Goal: Register for event/course

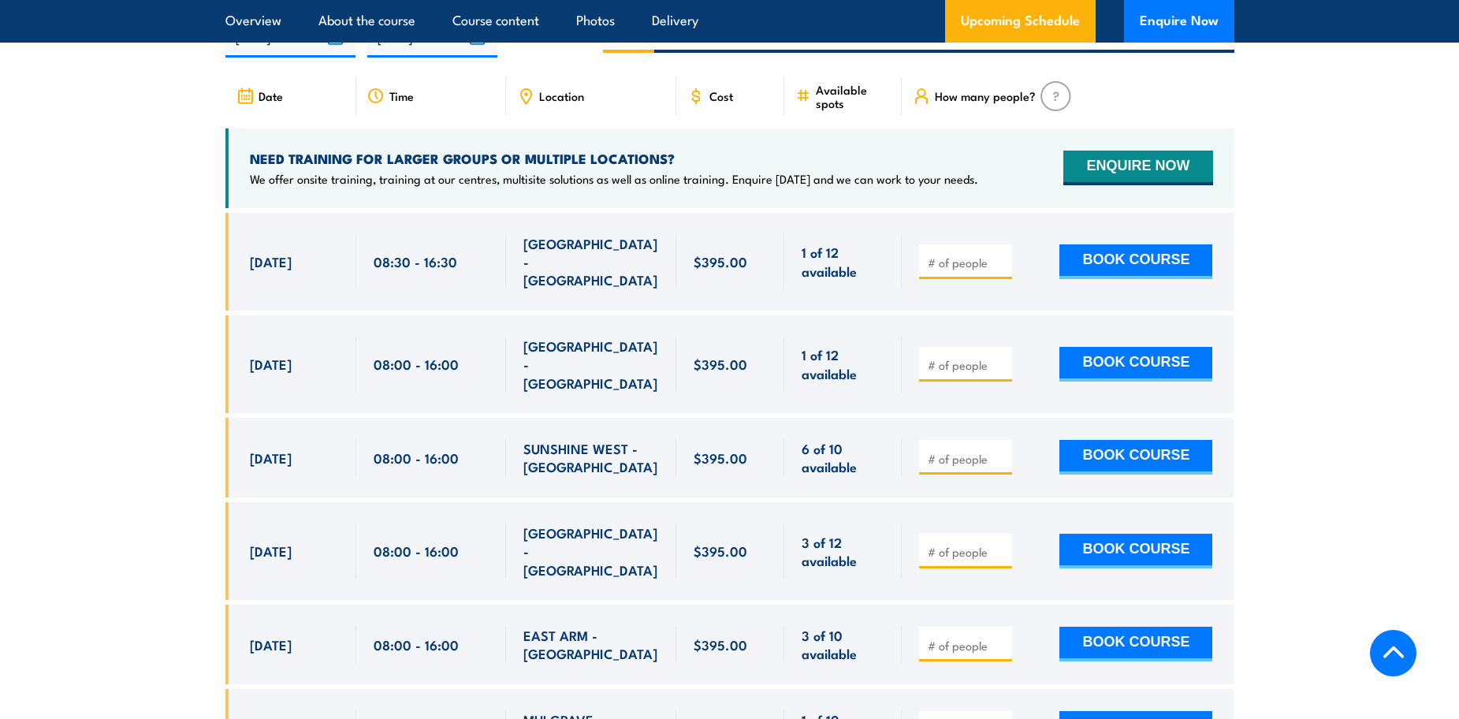
scroll to position [2917, 0]
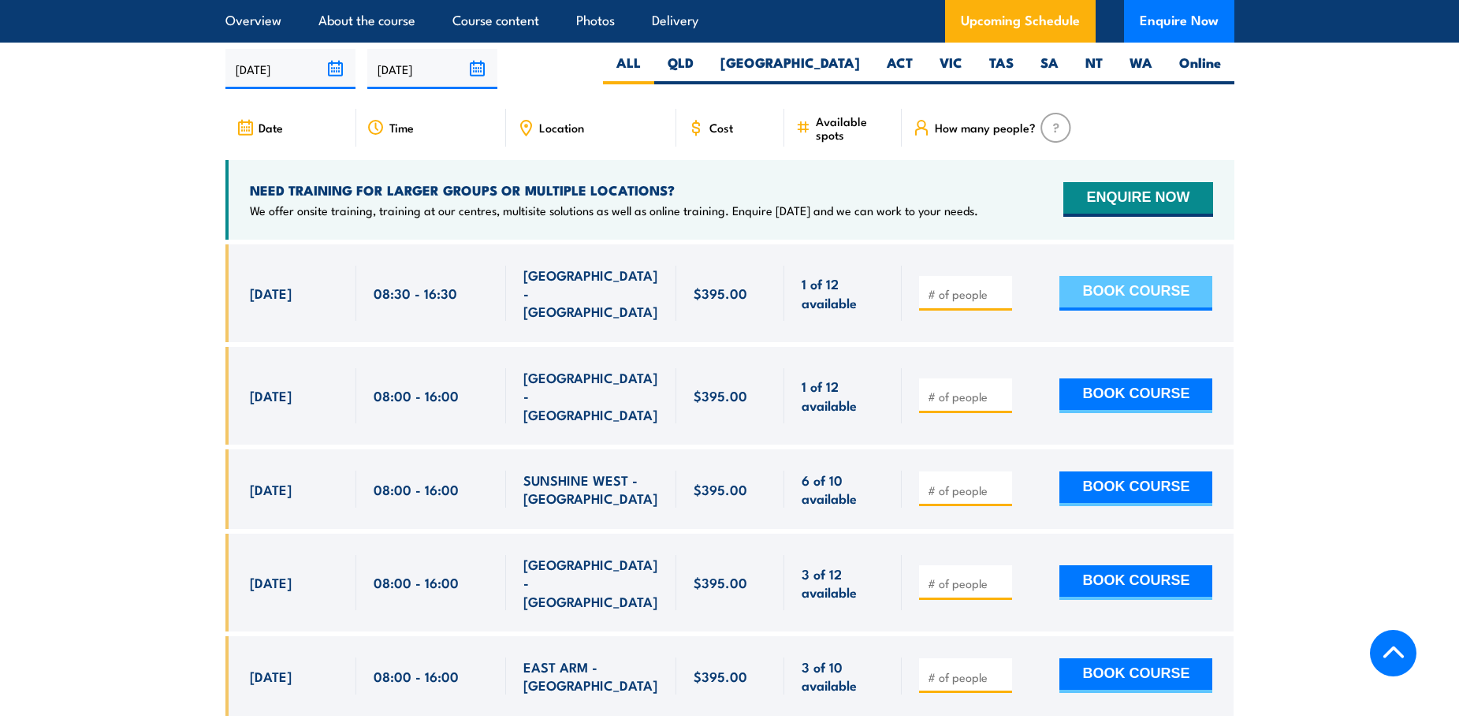
click at [1123, 311] on button "BOOK COURSE" at bounding box center [1136, 293] width 153 height 35
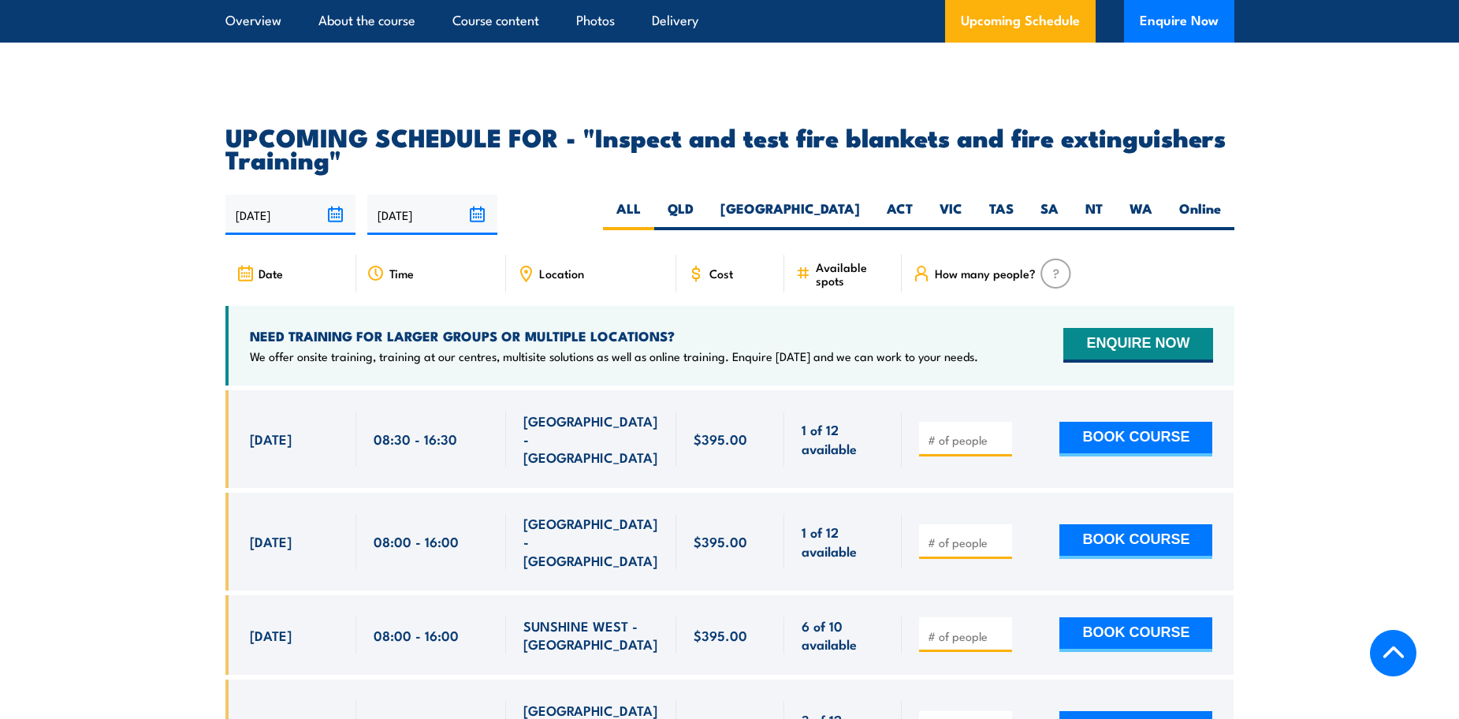
scroll to position [2759, 0]
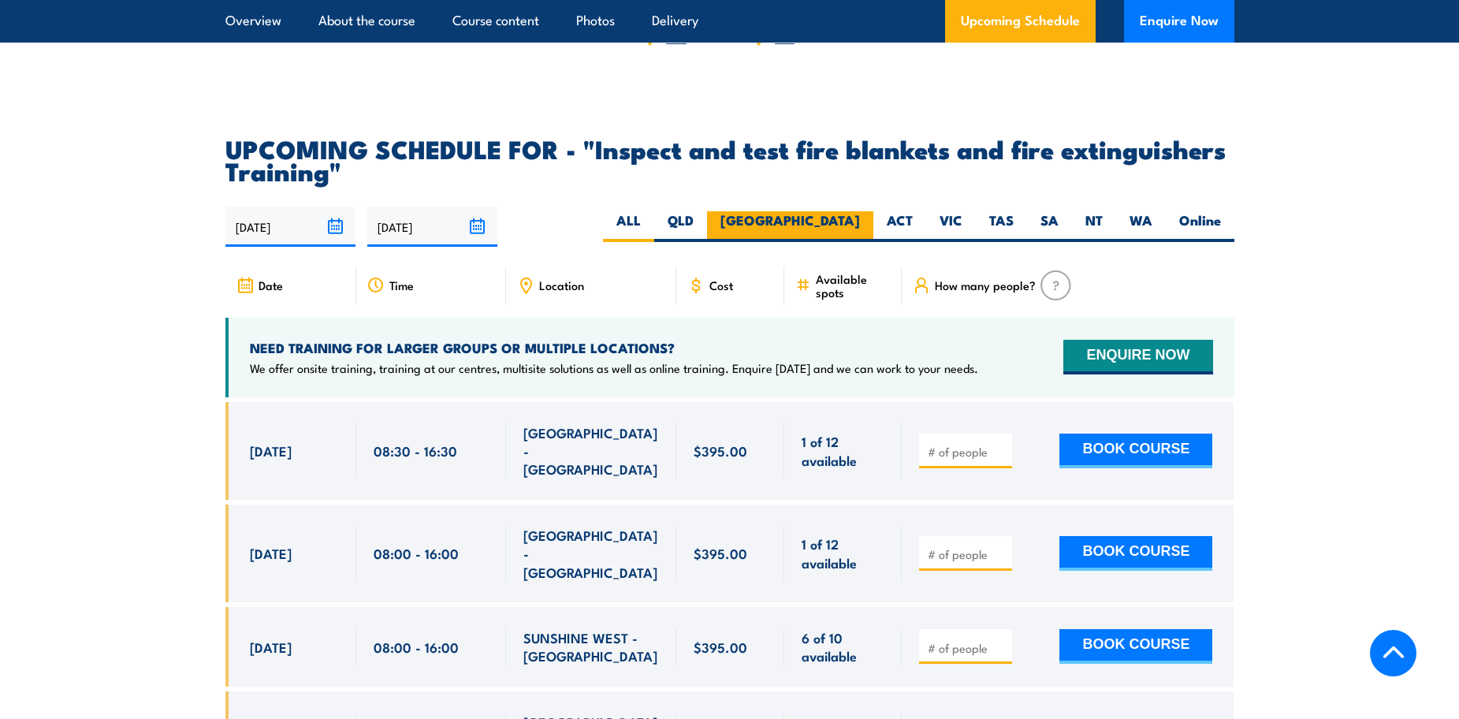
click at [851, 242] on label "[GEOGRAPHIC_DATA]" at bounding box center [790, 226] width 166 height 31
click at [860, 222] on input "[GEOGRAPHIC_DATA]" at bounding box center [865, 216] width 10 height 10
radio input "true"
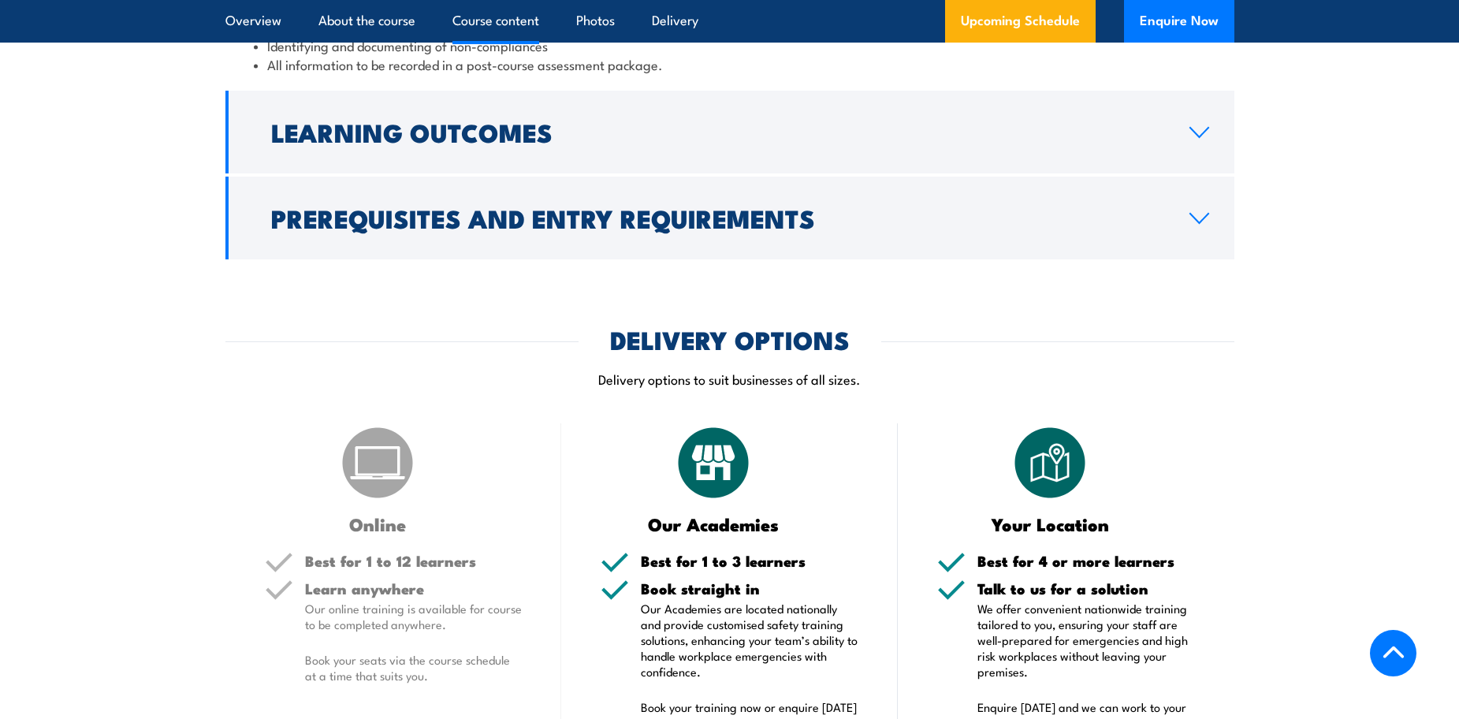
scroll to position [1903, 0]
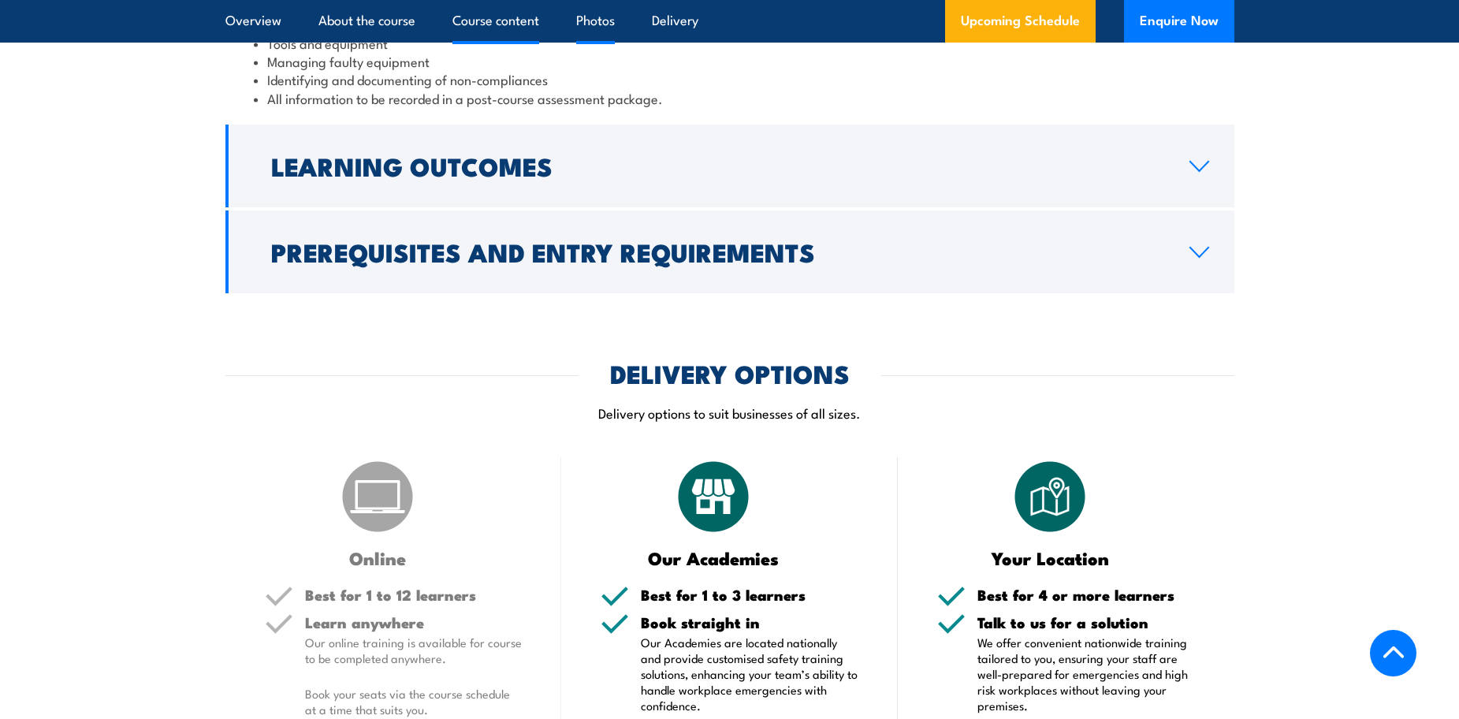
click at [595, 15] on link "Photos" at bounding box center [595, 21] width 39 height 42
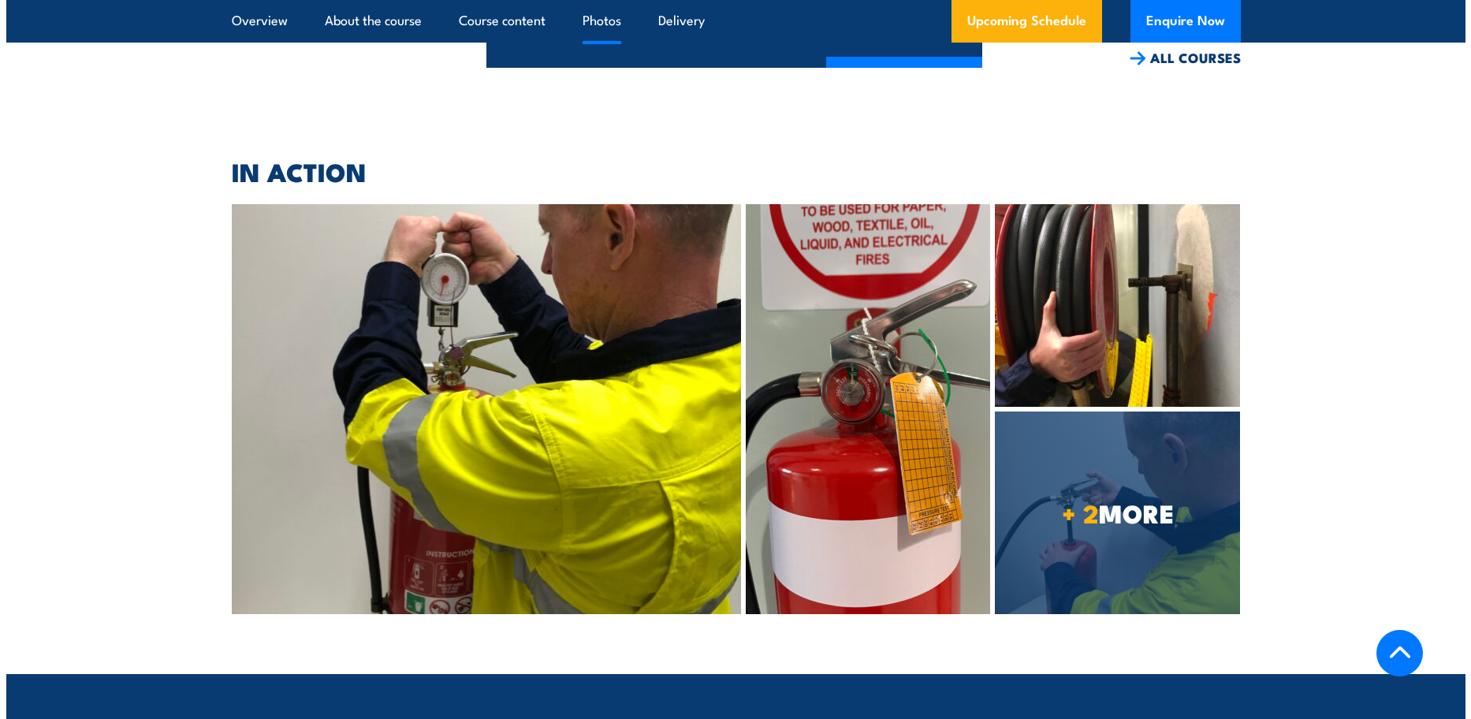
scroll to position [4210, 0]
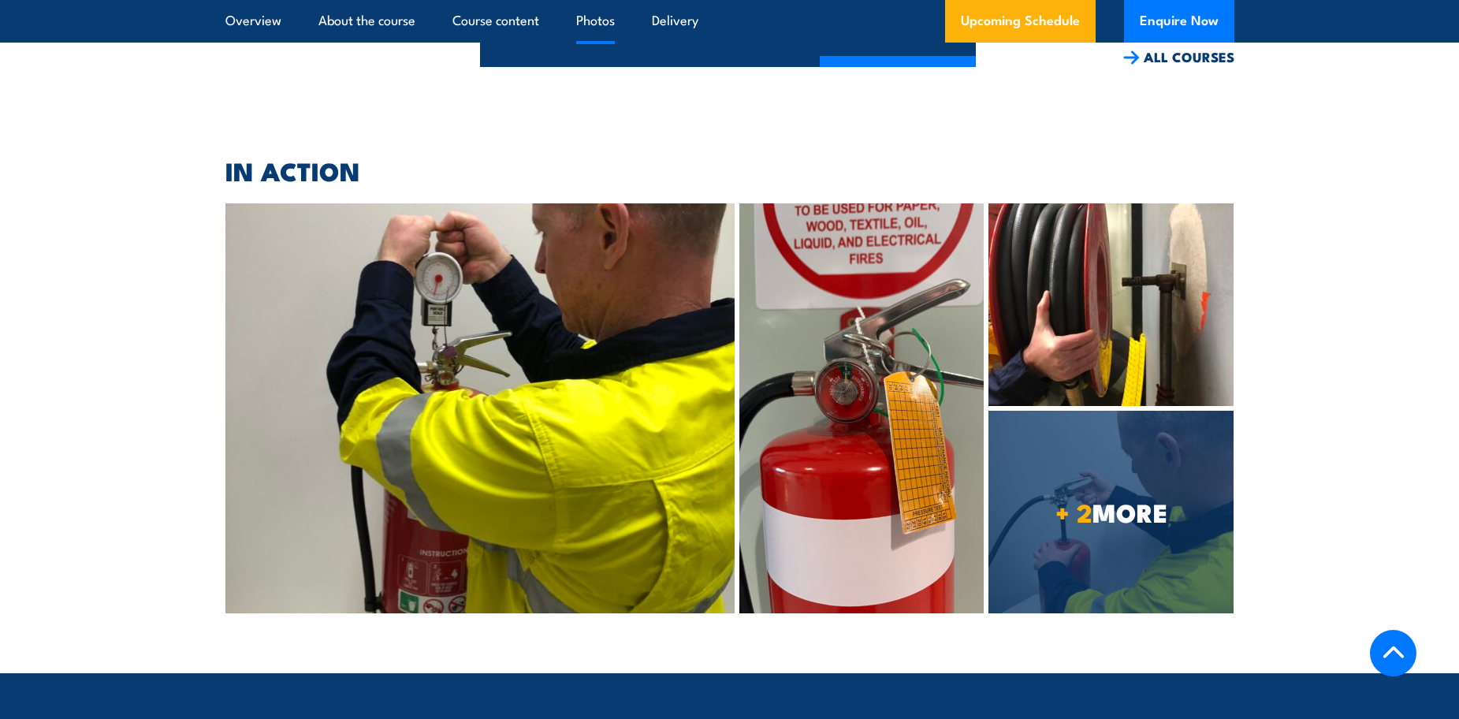
click at [851, 203] on img at bounding box center [861, 408] width 244 height 410
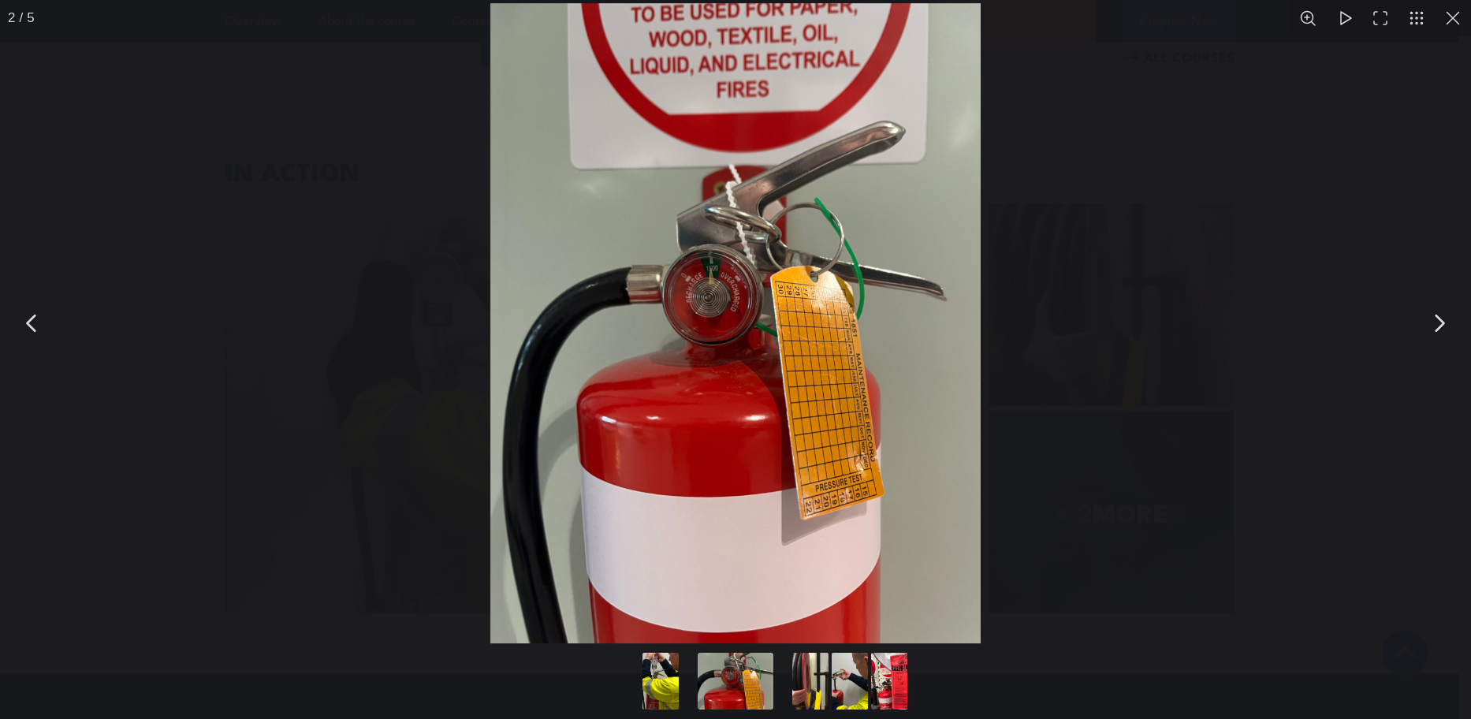
click at [814, 331] on img "You can close this modal content with the ESC key" at bounding box center [735, 323] width 490 height 640
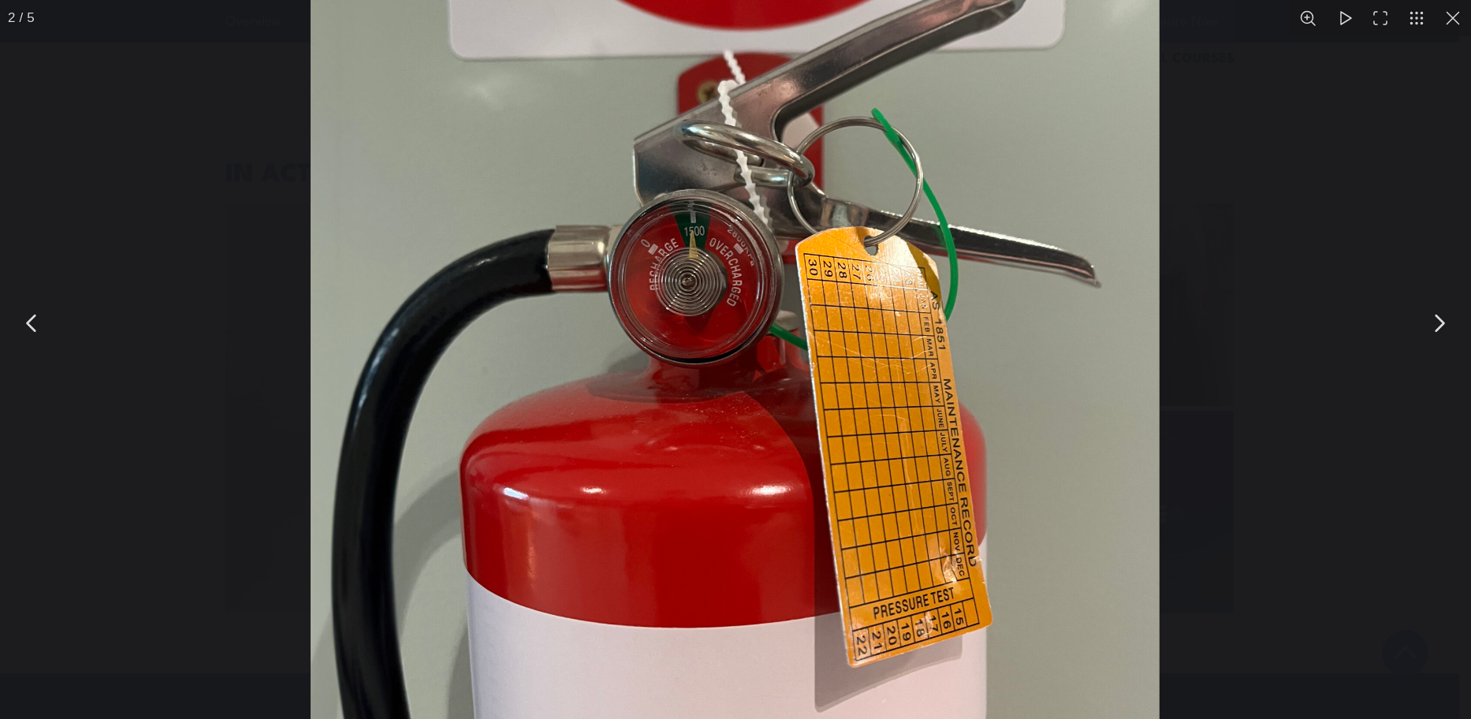
click at [943, 218] on img "You can close this modal content with the ESC key" at bounding box center [735, 326] width 849 height 1110
